Goal: Information Seeking & Learning: Learn about a topic

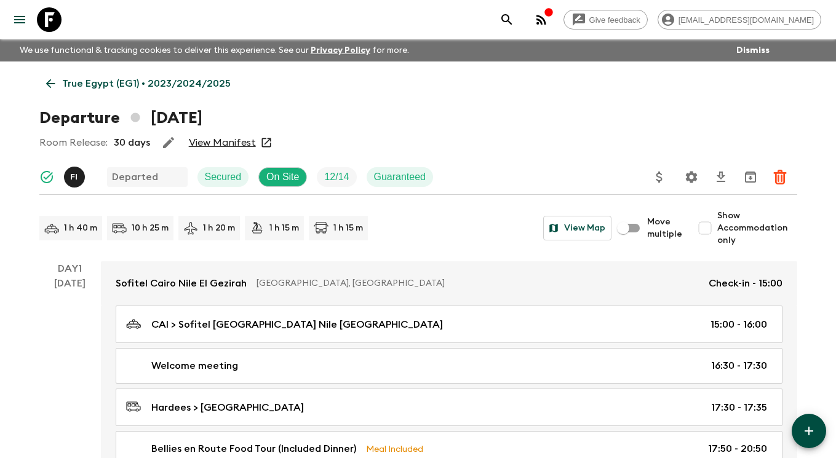
click at [49, 17] on icon at bounding box center [49, 19] width 25 height 25
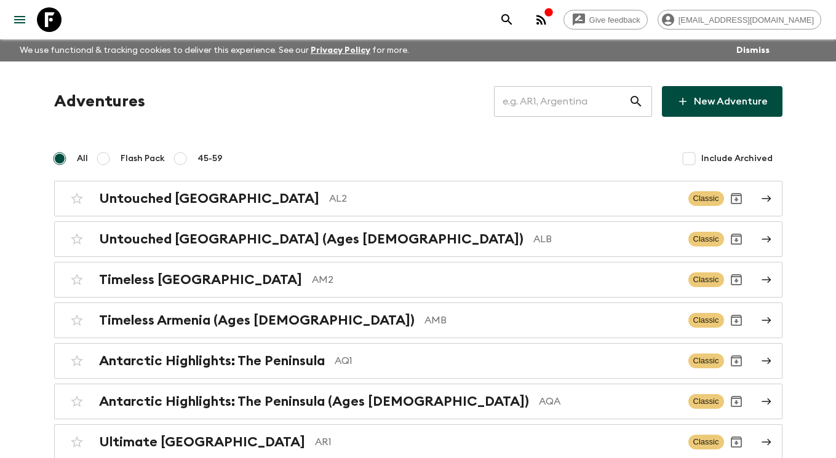
click at [603, 100] on input "text" at bounding box center [561, 101] width 135 height 34
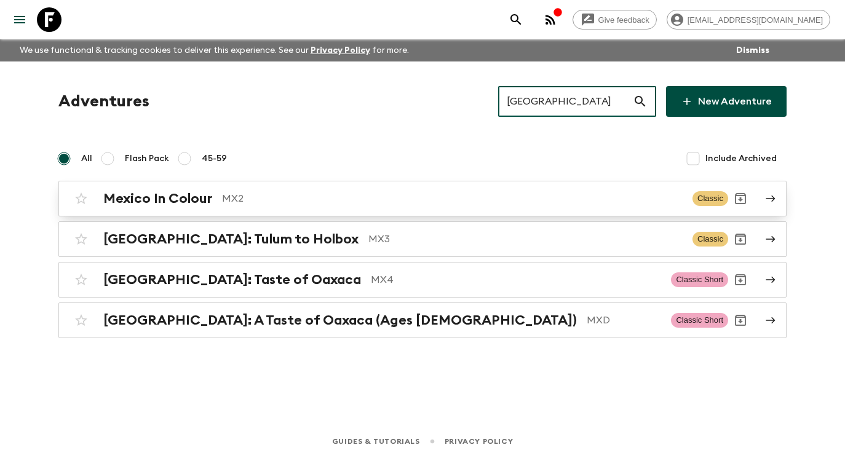
type input "[GEOGRAPHIC_DATA]"
click at [580, 194] on p "MX2" at bounding box center [452, 198] width 461 height 15
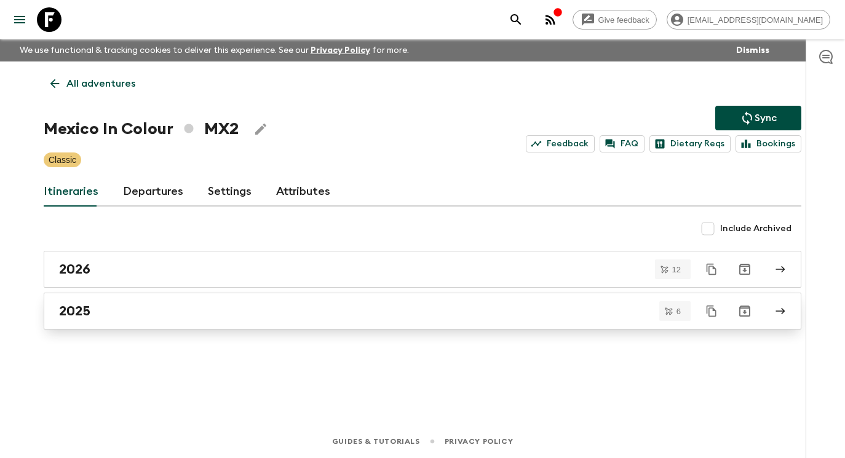
click at [381, 309] on div "2025" at bounding box center [411, 311] width 704 height 16
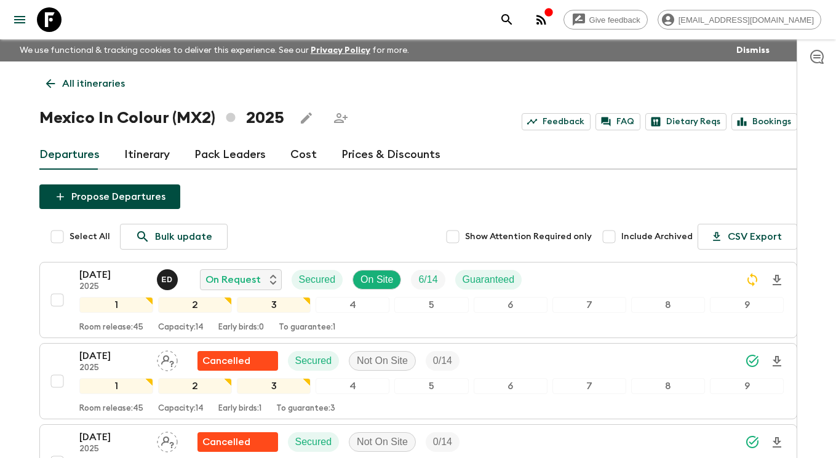
click at [59, 83] on link "All itineraries" at bounding box center [85, 83] width 92 height 25
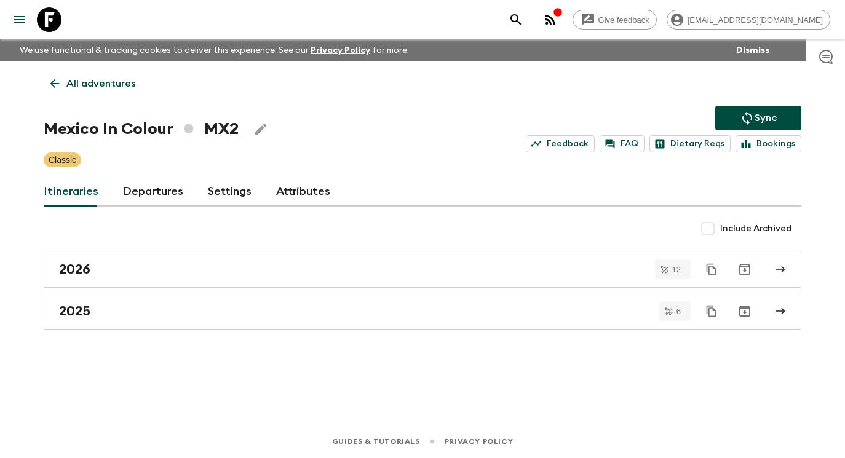
click at [59, 85] on icon at bounding box center [55, 84] width 14 height 14
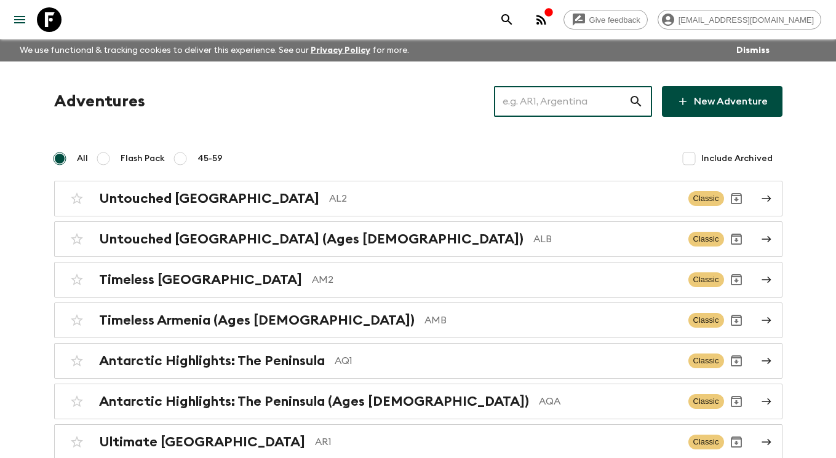
click at [545, 105] on input "text" at bounding box center [561, 101] width 135 height 34
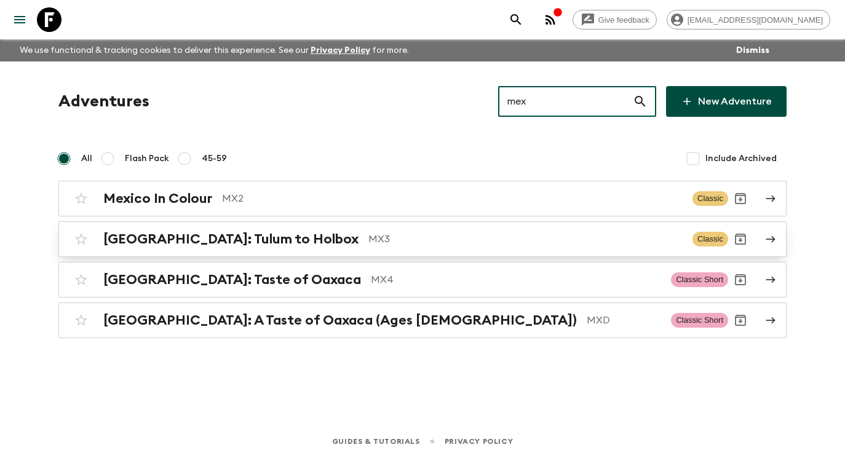
type input "mex"
click at [759, 233] on link "[GEOGRAPHIC_DATA]: Tulum to Holbox MX3 Classic" at bounding box center [422, 239] width 728 height 36
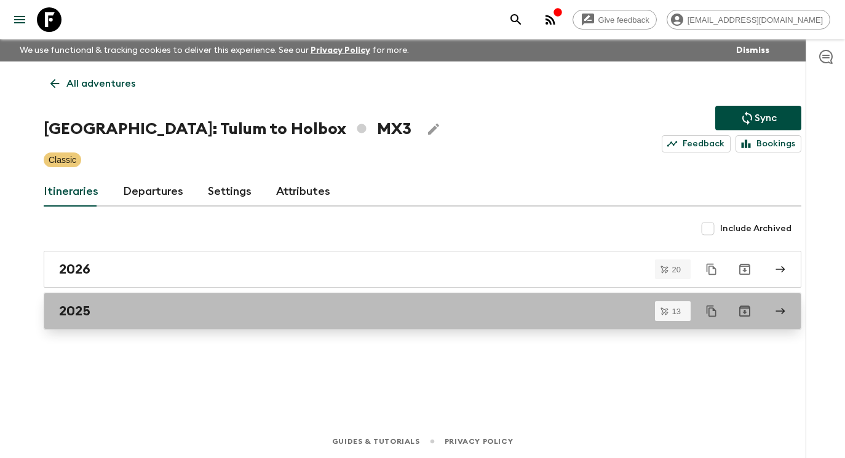
click at [408, 310] on div "2025" at bounding box center [411, 311] width 704 height 16
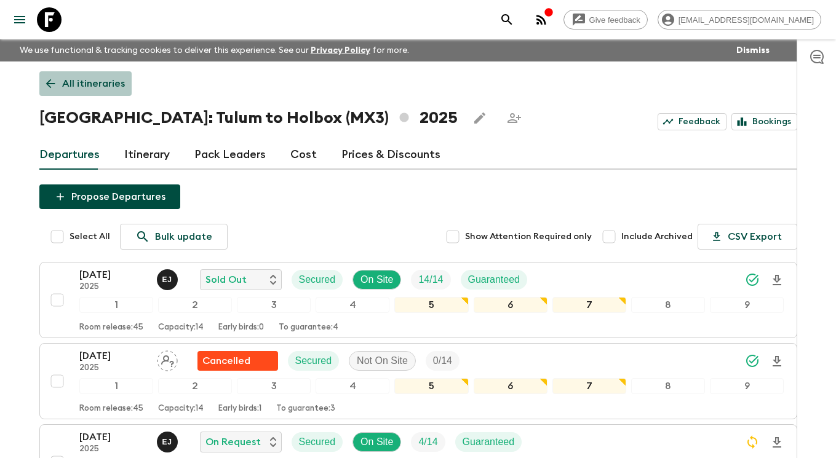
click at [108, 84] on p "All itineraries" at bounding box center [93, 83] width 63 height 15
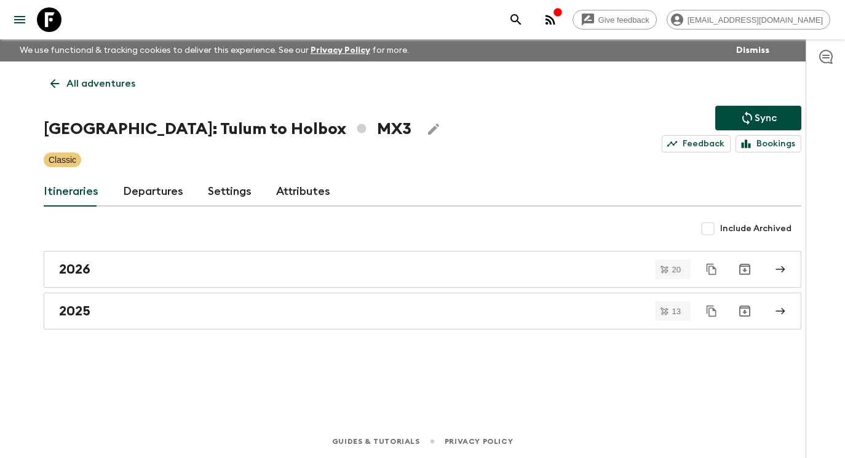
click at [78, 86] on p "All adventures" at bounding box center [100, 83] width 69 height 15
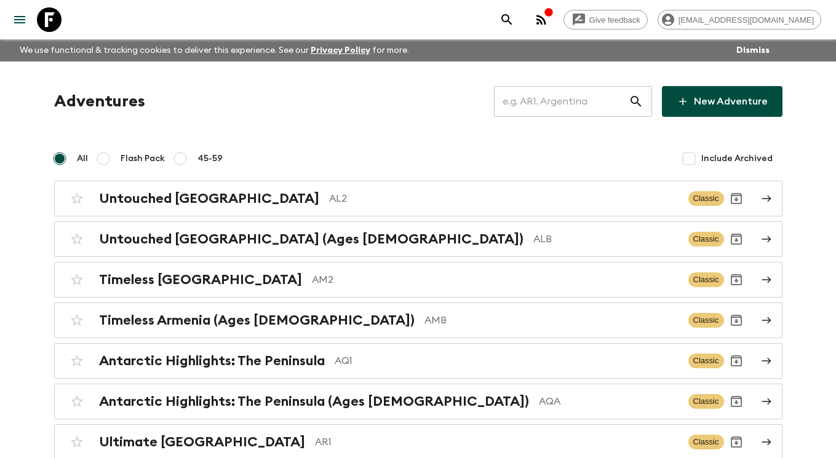
click at [538, 100] on input "text" at bounding box center [561, 101] width 135 height 34
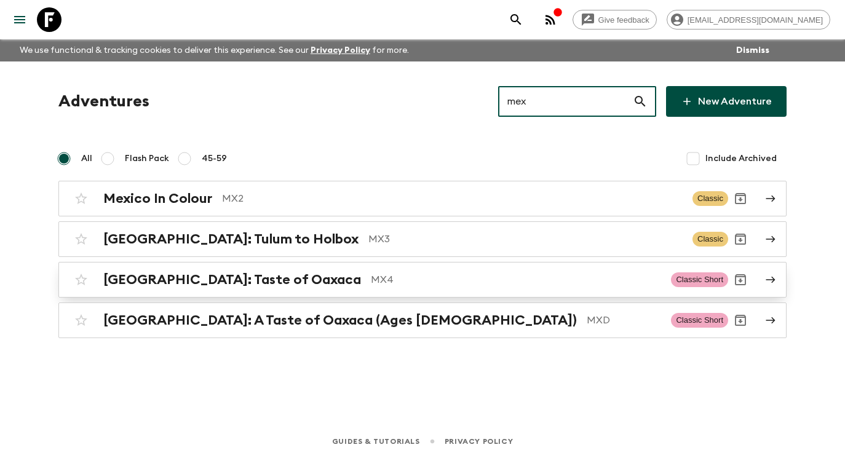
type input "mex"
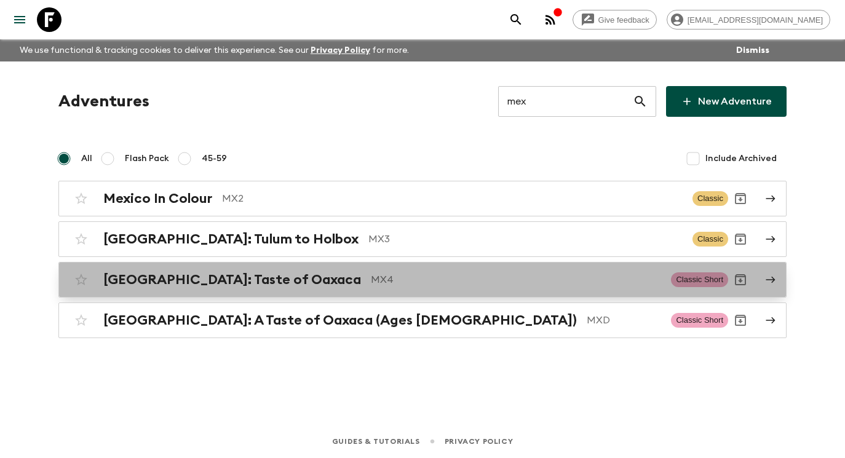
click at [475, 295] on link "[GEOGRAPHIC_DATA]: Taste of Oaxaca MX4 Classic Short" at bounding box center [422, 280] width 728 height 36
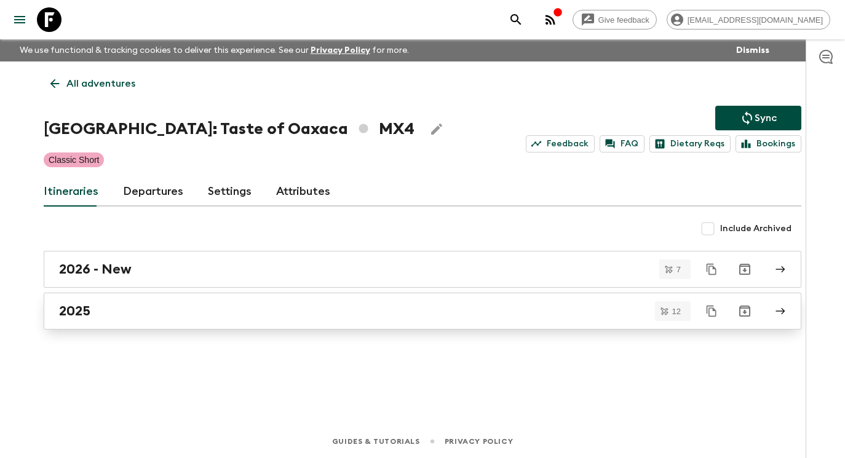
click at [280, 318] on div "2025" at bounding box center [411, 311] width 704 height 16
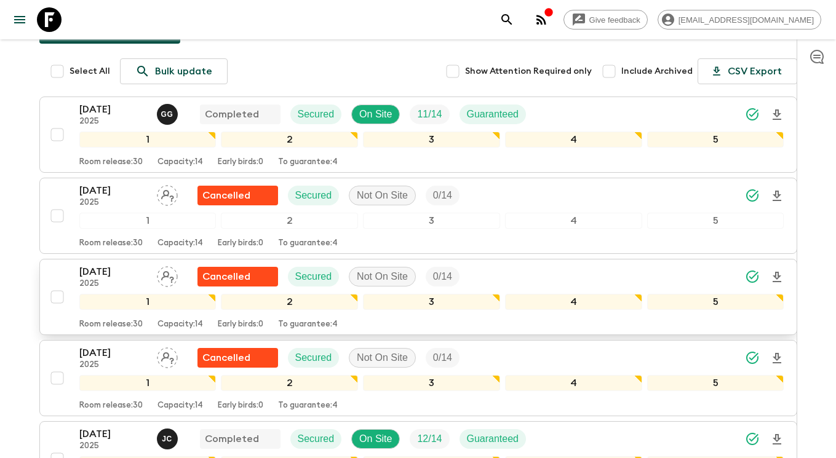
scroll to position [26, 0]
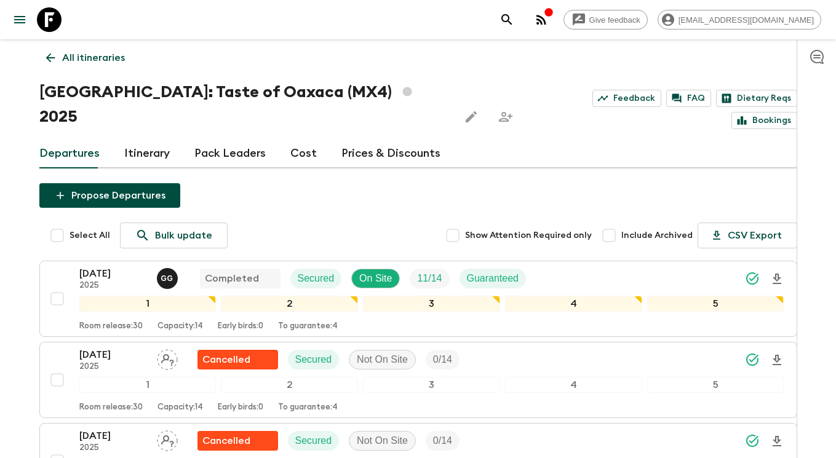
drag, startPoint x: 57, startPoint y: 26, endPoint x: 86, endPoint y: 26, distance: 28.9
click at [57, 26] on icon at bounding box center [49, 19] width 25 height 25
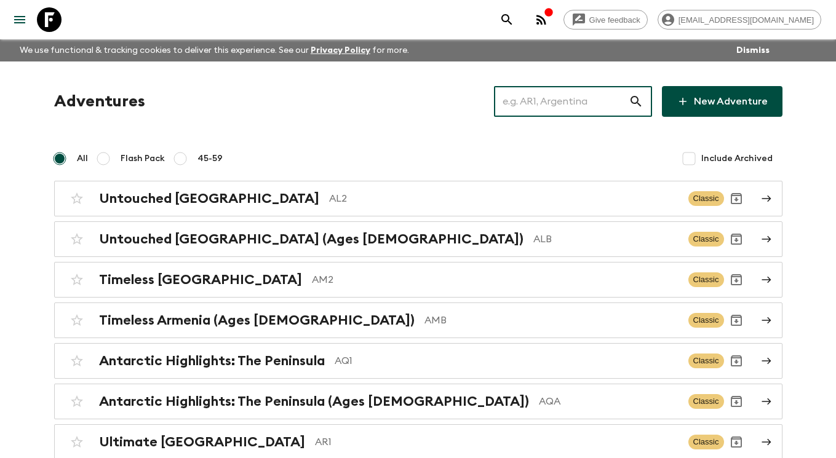
click at [555, 106] on input "text" at bounding box center [561, 101] width 135 height 34
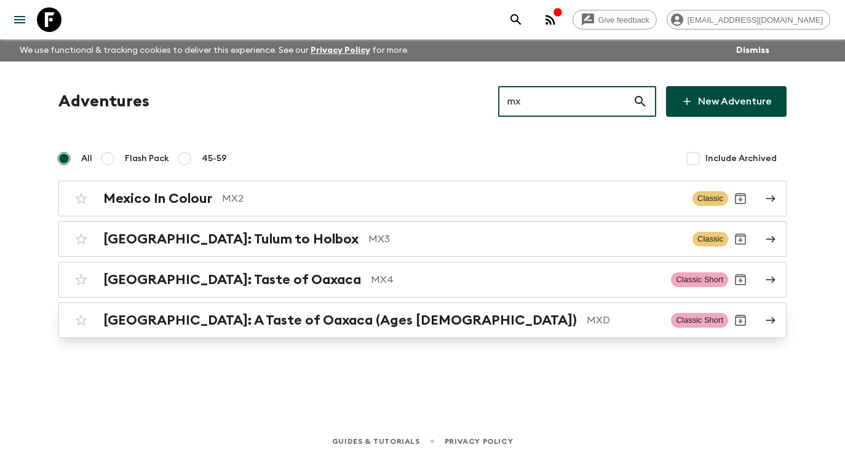
type input "mx"
click at [587, 320] on p "MXD" at bounding box center [624, 320] width 74 height 15
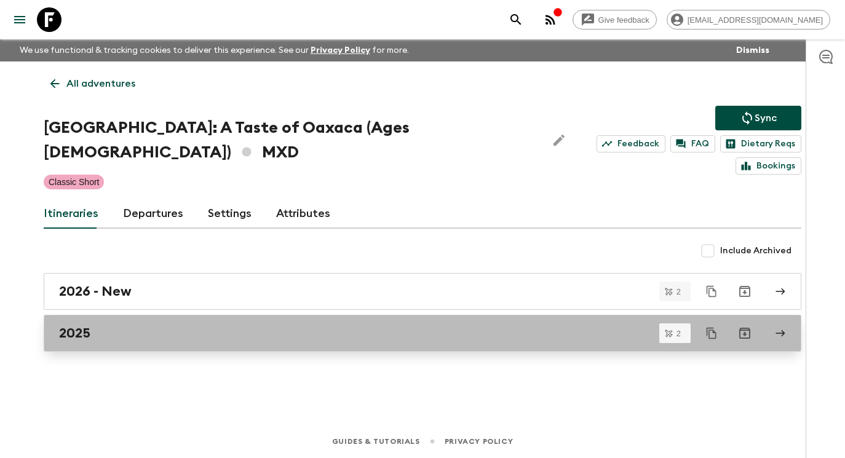
click at [456, 319] on link "2025" at bounding box center [423, 333] width 758 height 37
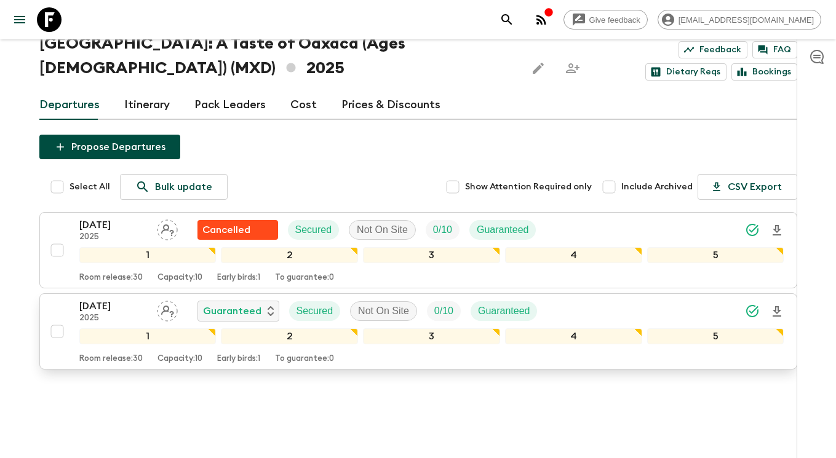
scroll to position [98, 0]
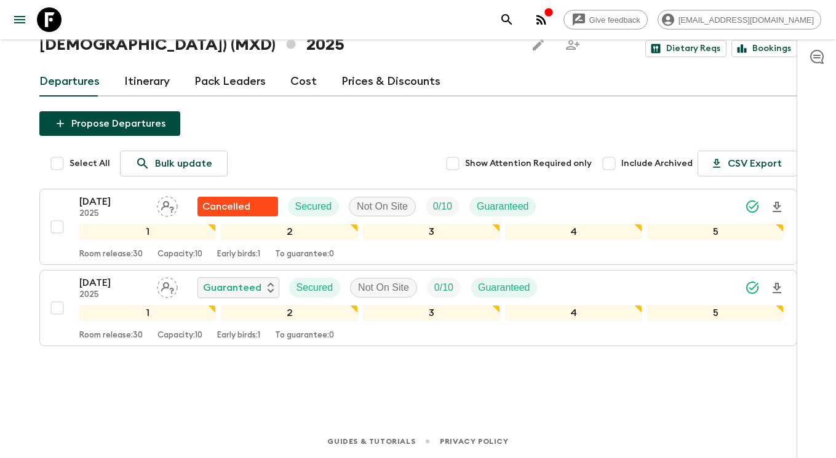
click at [52, 28] on icon at bounding box center [49, 19] width 25 height 25
